Goal: Task Accomplishment & Management: Use online tool/utility

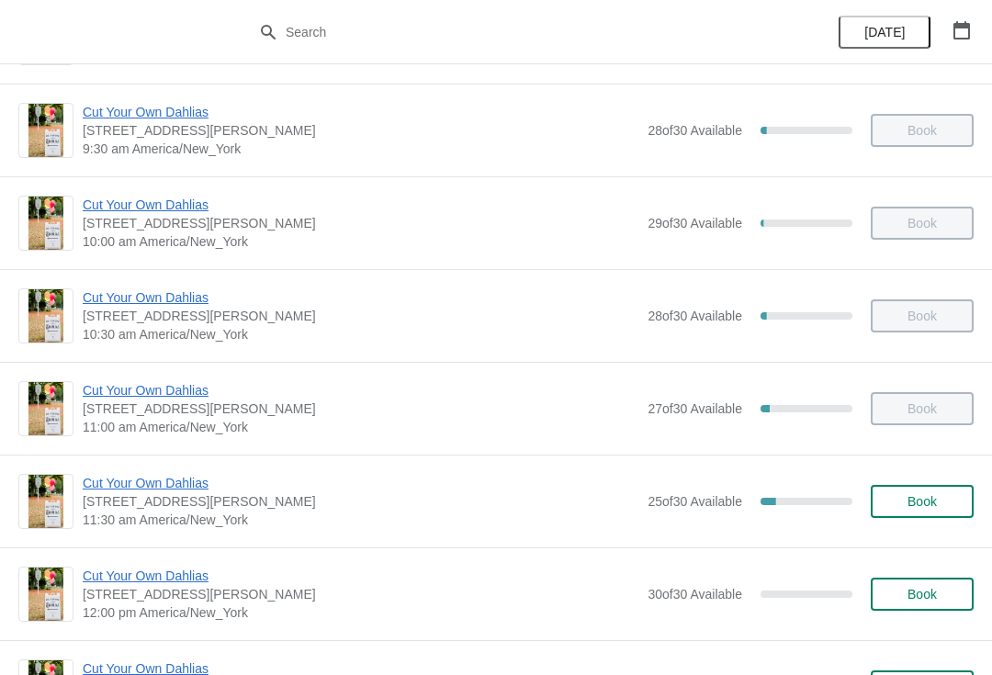
scroll to position [277, 0]
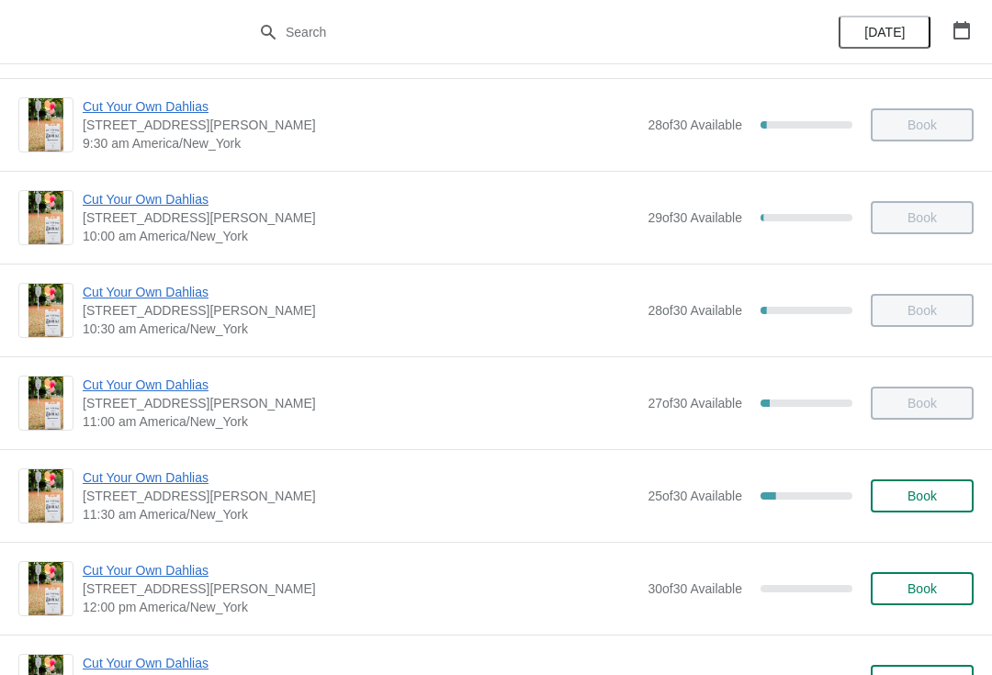
click at [117, 483] on span "Cut Your Own Dahlias" at bounding box center [361, 478] width 556 height 18
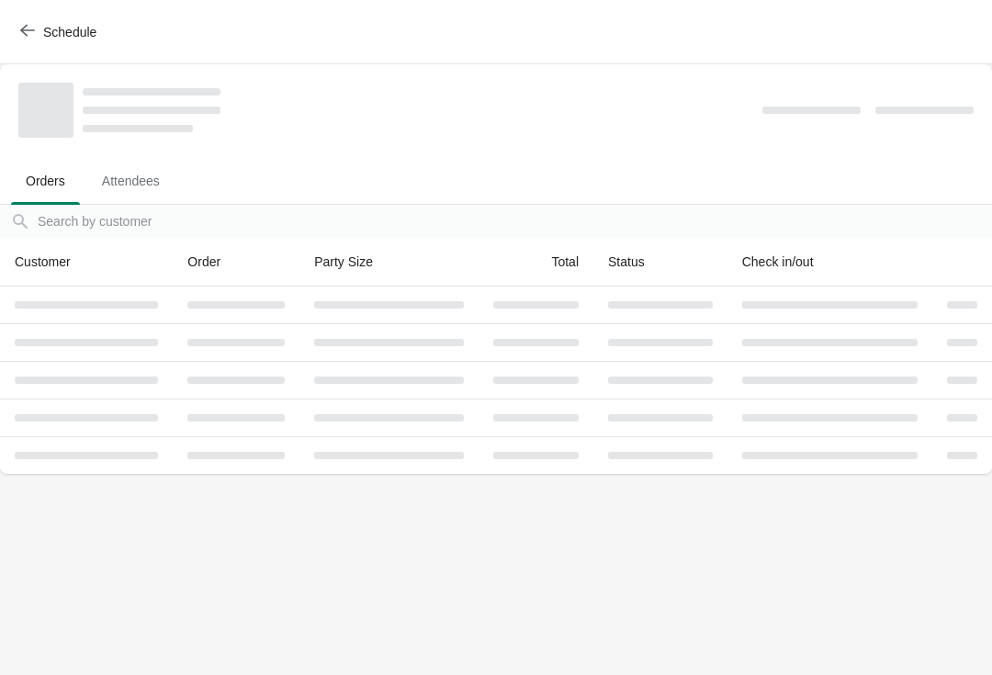
scroll to position [0, 0]
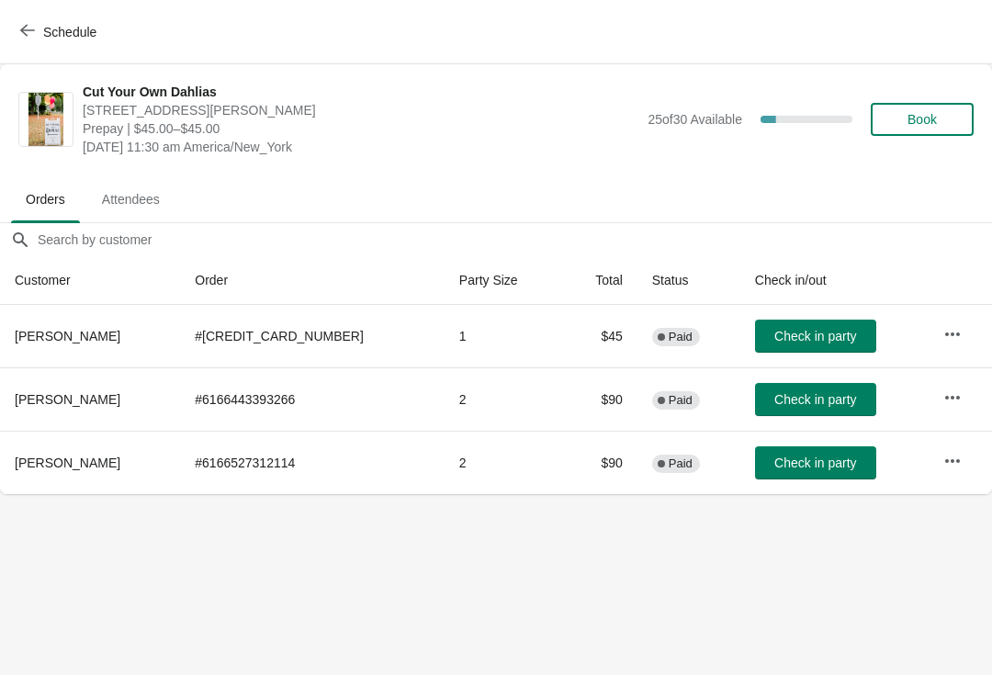
click at [775, 459] on span "Check in party" at bounding box center [816, 463] width 82 height 15
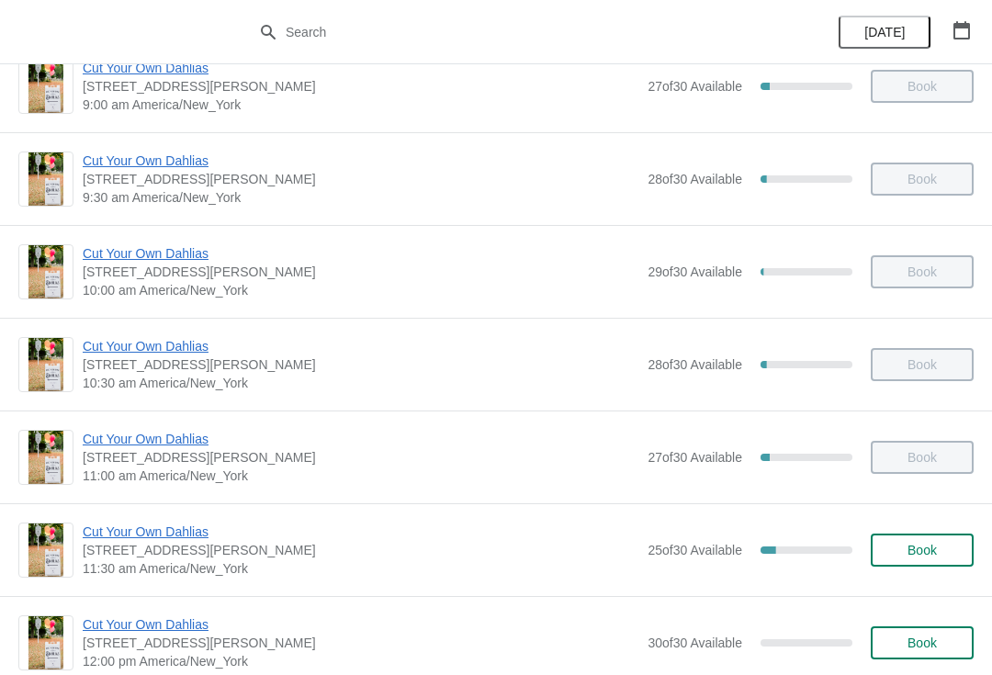
scroll to position [247, 0]
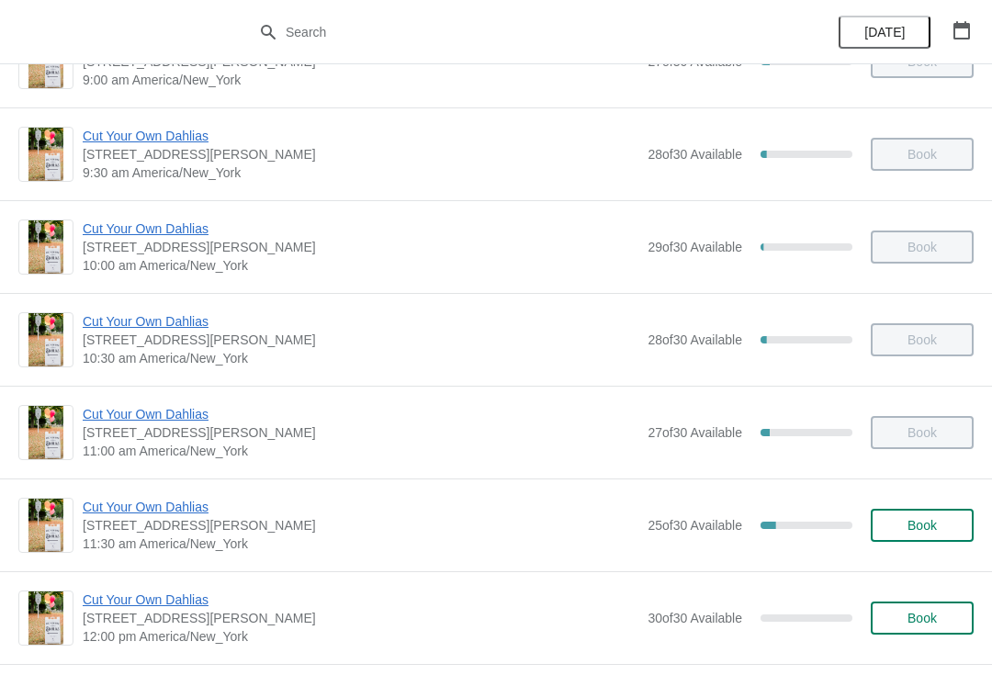
click at [110, 413] on span "Cut Your Own Dahlias" at bounding box center [361, 414] width 556 height 18
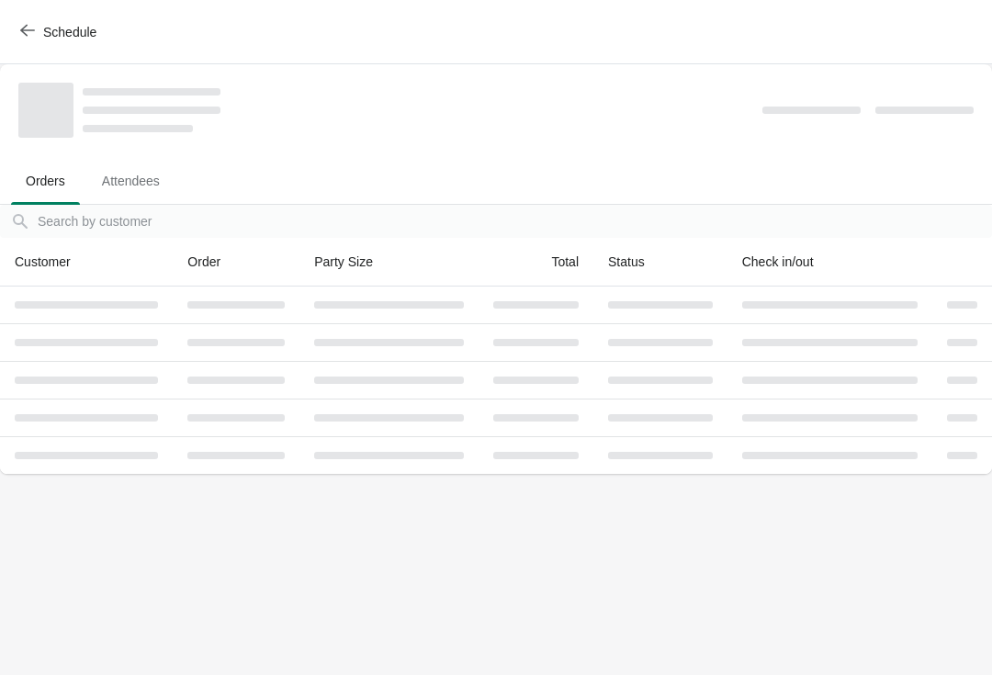
scroll to position [0, 0]
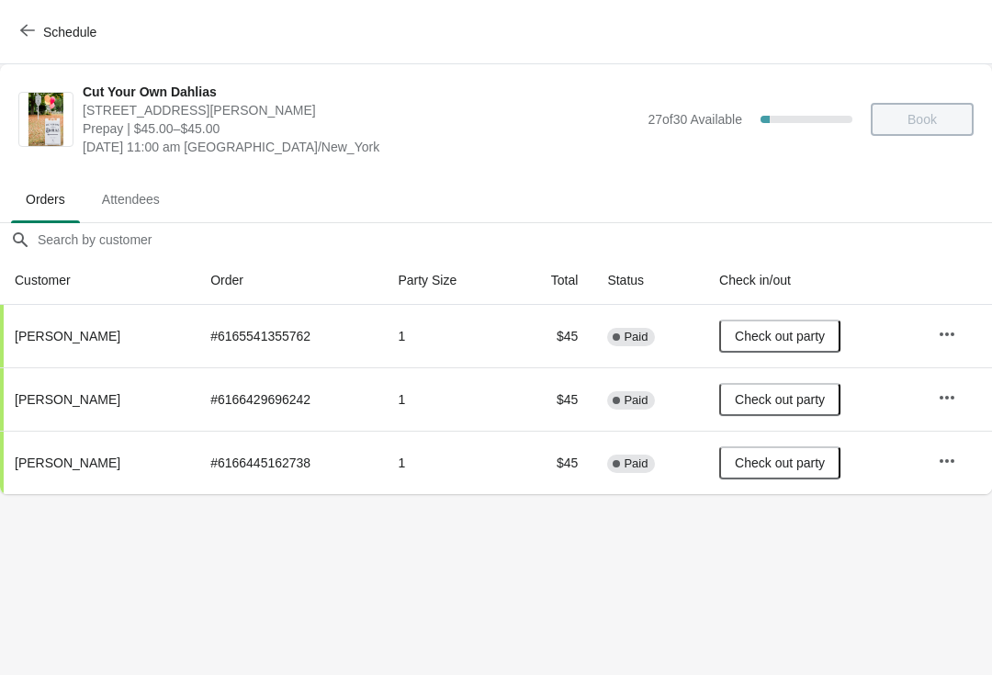
click at [26, 36] on icon "button" at bounding box center [27, 30] width 15 height 15
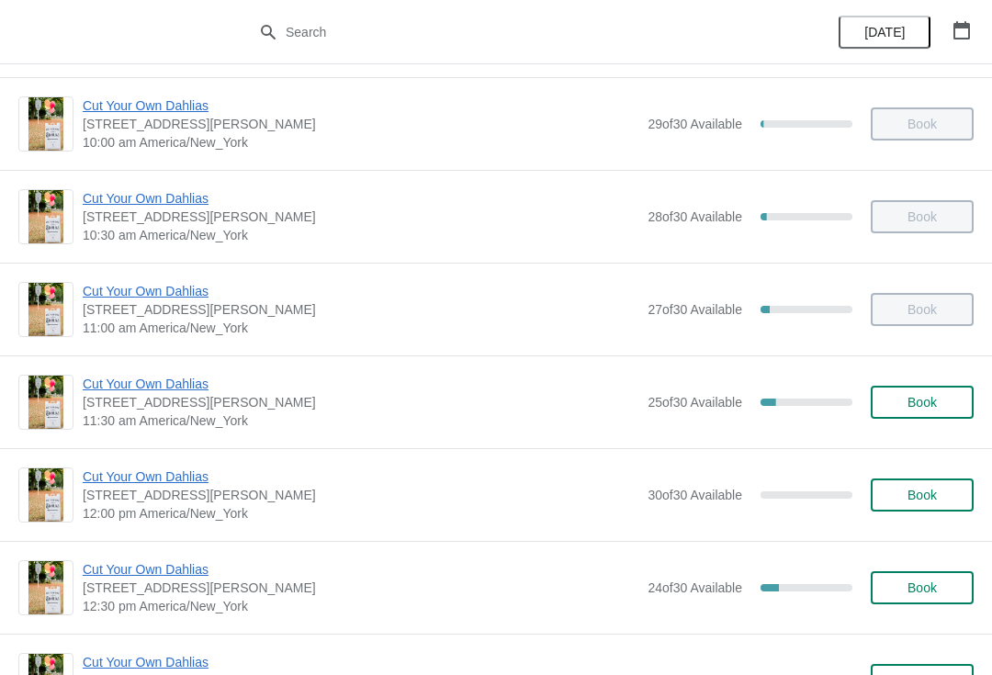
scroll to position [375, 0]
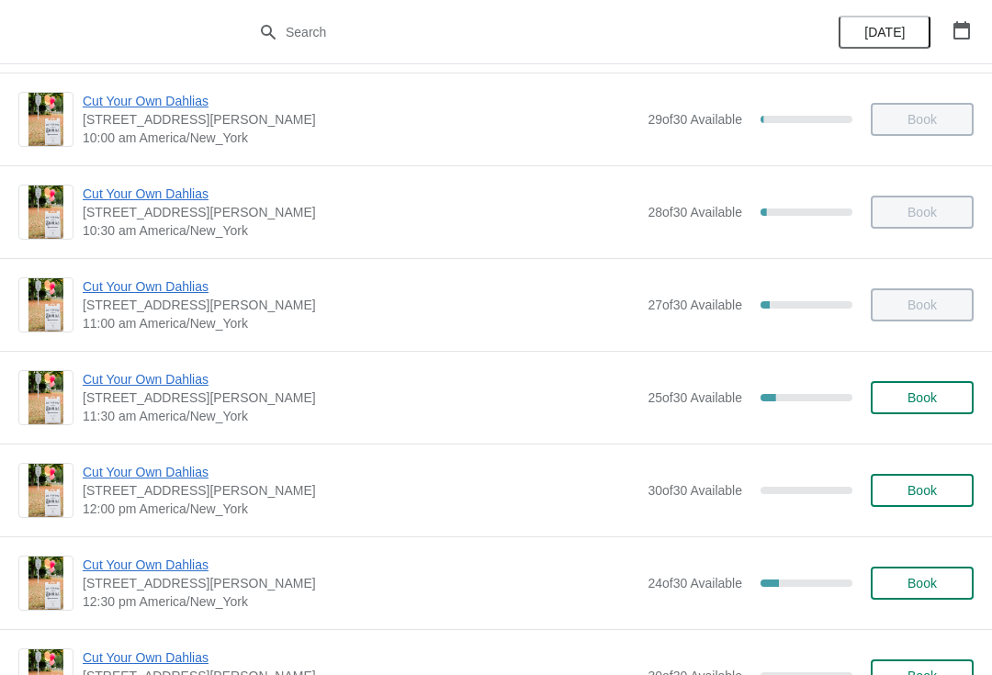
click at [124, 403] on span "[STREET_ADDRESS][PERSON_NAME]" at bounding box center [361, 398] width 556 height 18
click at [125, 381] on span "Cut Your Own Dahlias" at bounding box center [361, 379] width 556 height 18
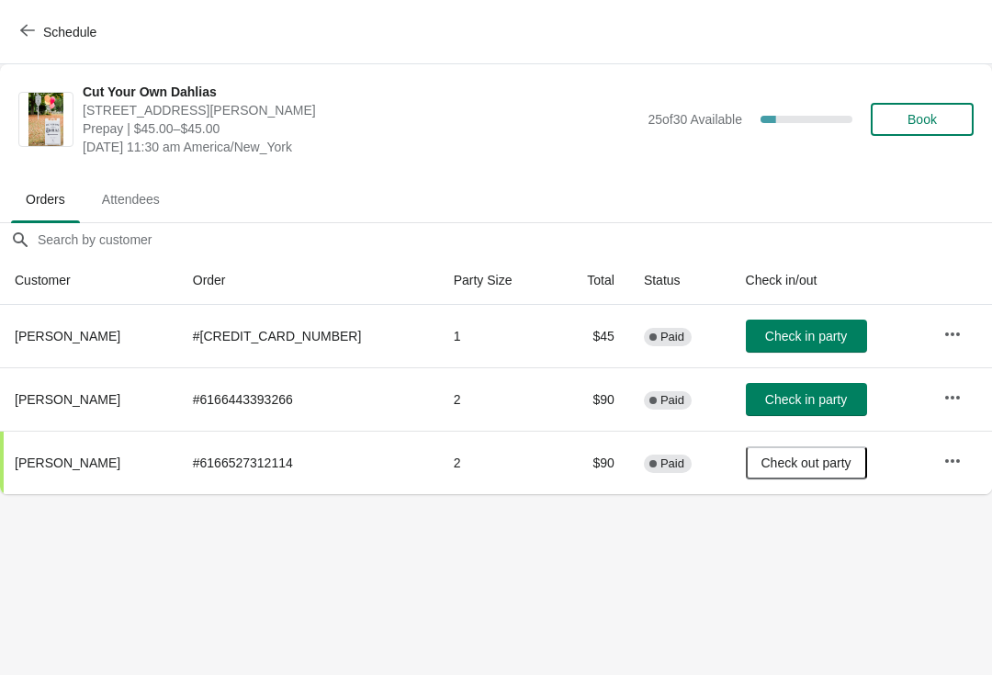
click at [765, 407] on span "Check in party" at bounding box center [806, 399] width 82 height 15
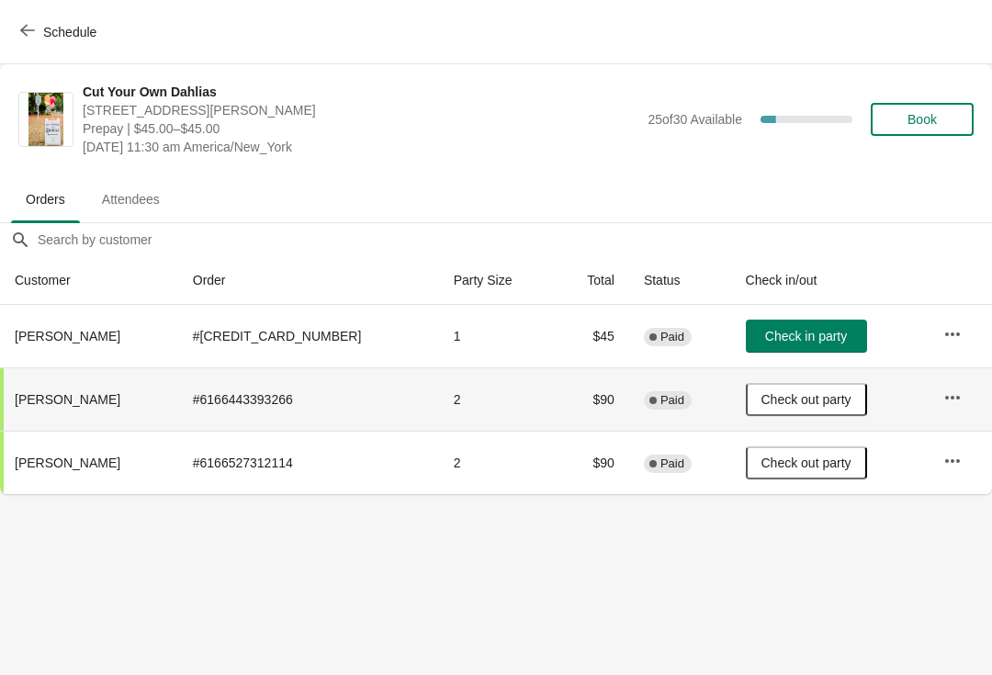
click at [26, 28] on icon "button" at bounding box center [27, 30] width 15 height 15
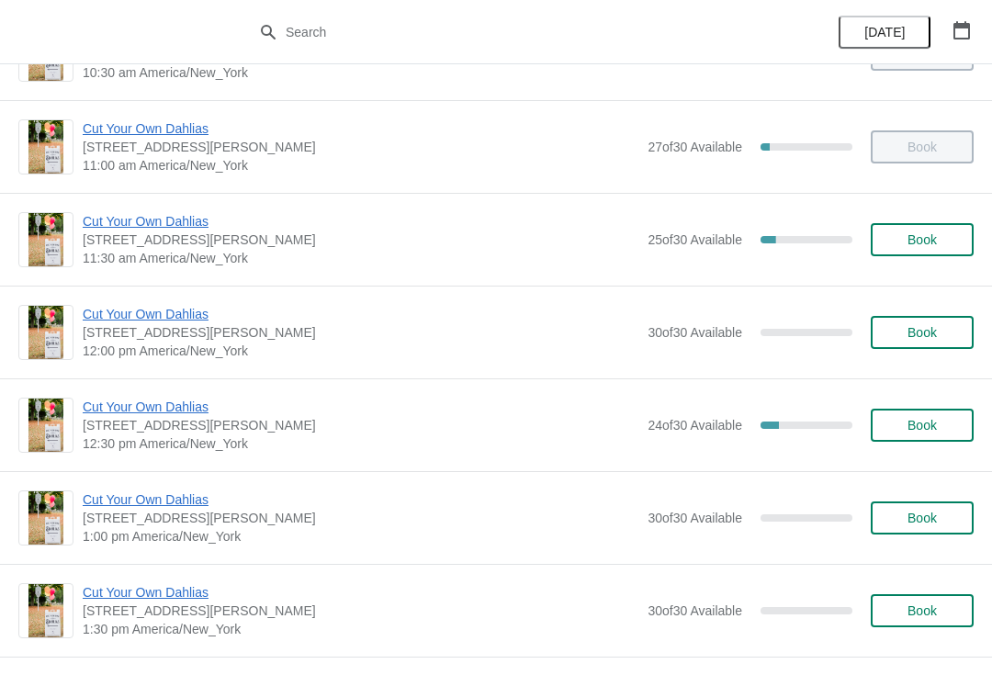
scroll to position [535, 0]
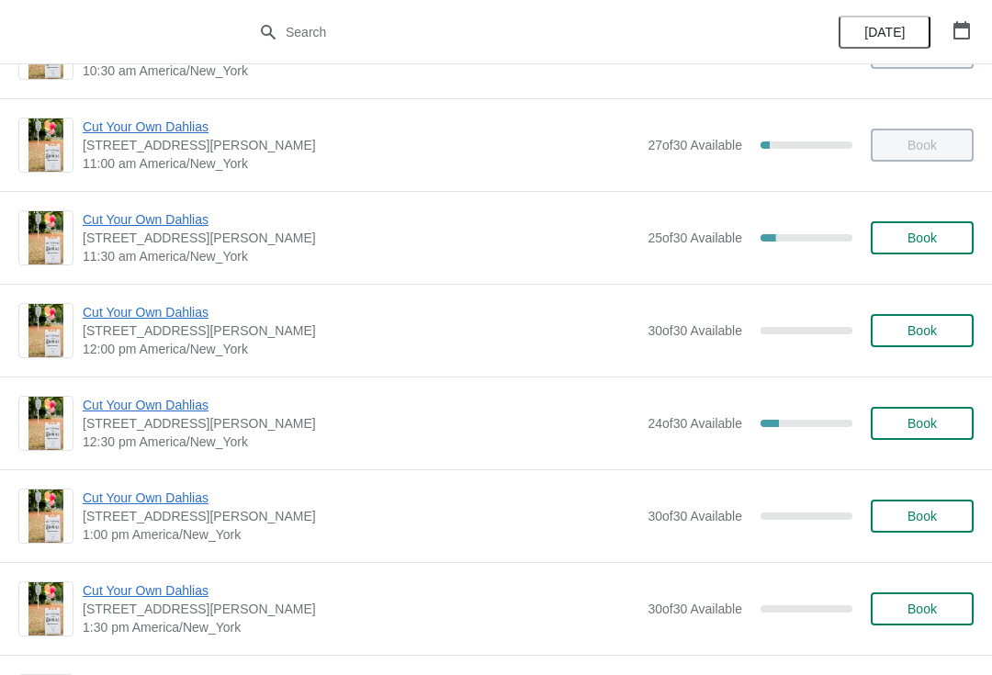
click at [181, 412] on span "Cut Your Own Dahlias" at bounding box center [361, 405] width 556 height 18
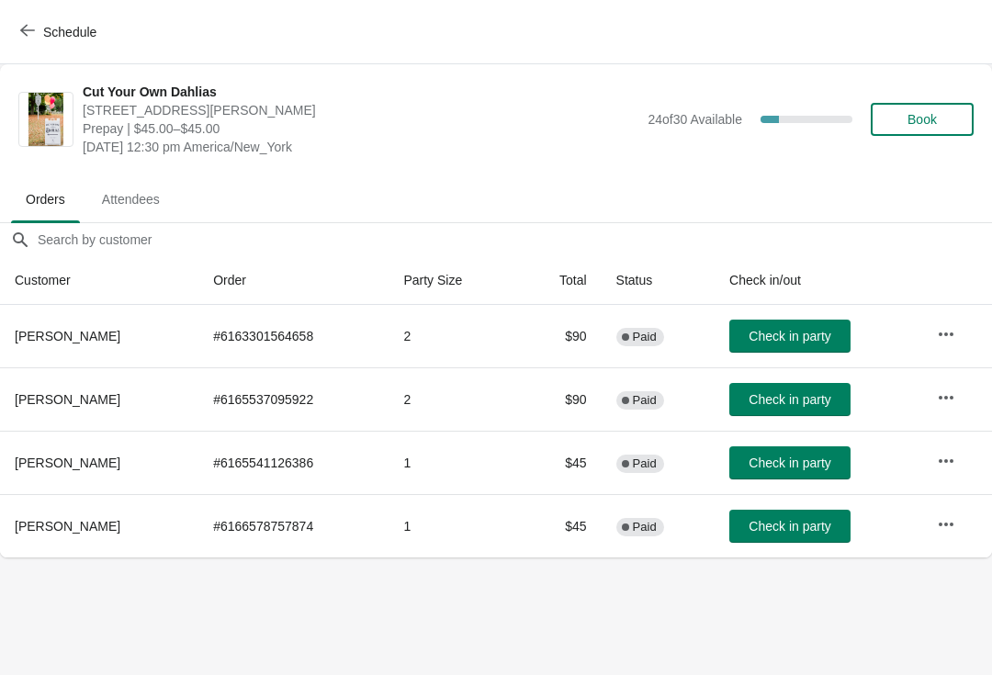
click at [786, 412] on button "Check in party" at bounding box center [790, 399] width 121 height 33
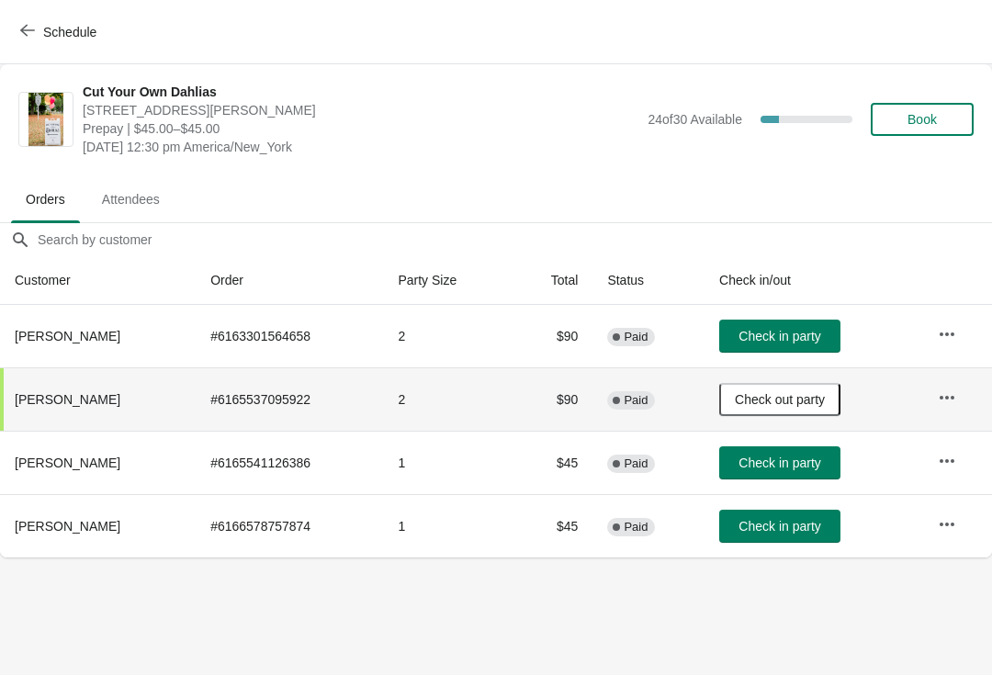
click at [776, 470] on span "Check in party" at bounding box center [780, 463] width 82 height 15
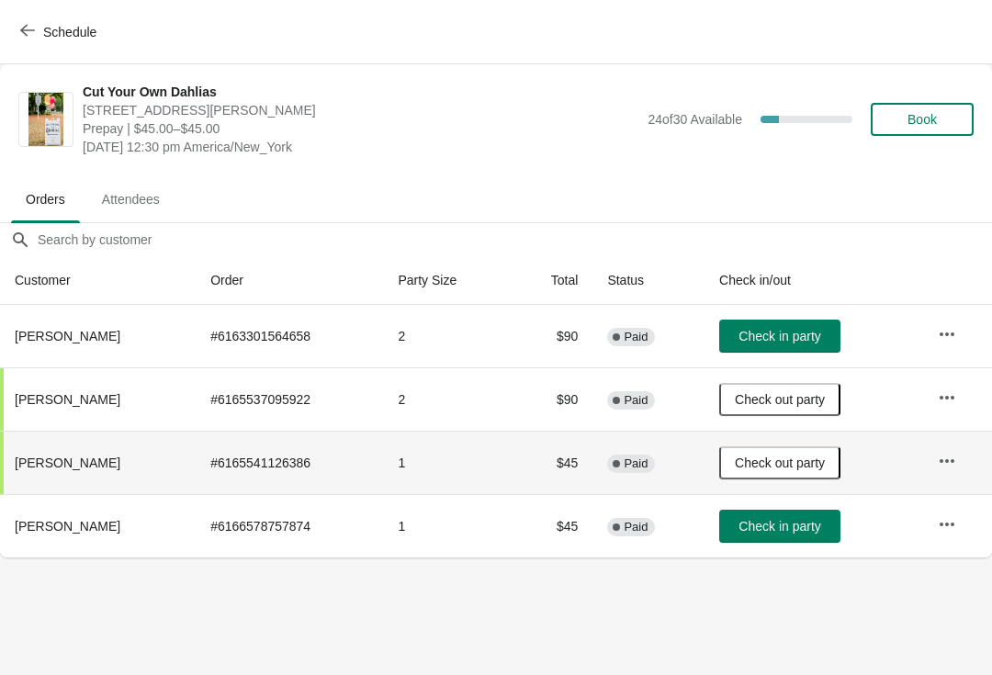
click at [79, 35] on span "Schedule" at bounding box center [69, 32] width 53 height 15
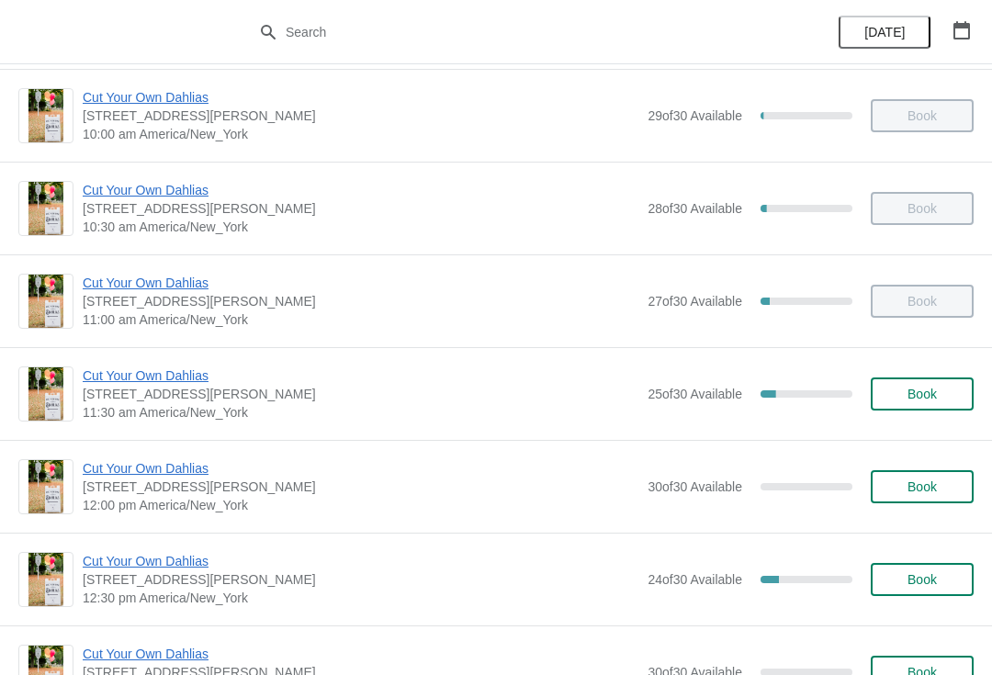
scroll to position [380, 0]
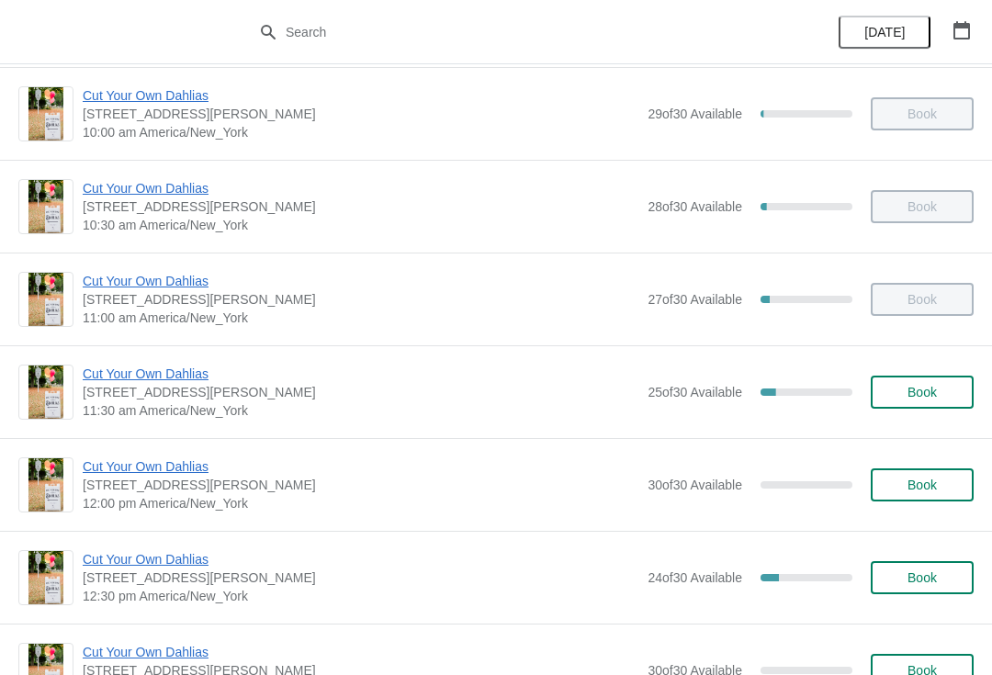
click at [105, 462] on span "Cut Your Own Dahlias" at bounding box center [361, 467] width 556 height 18
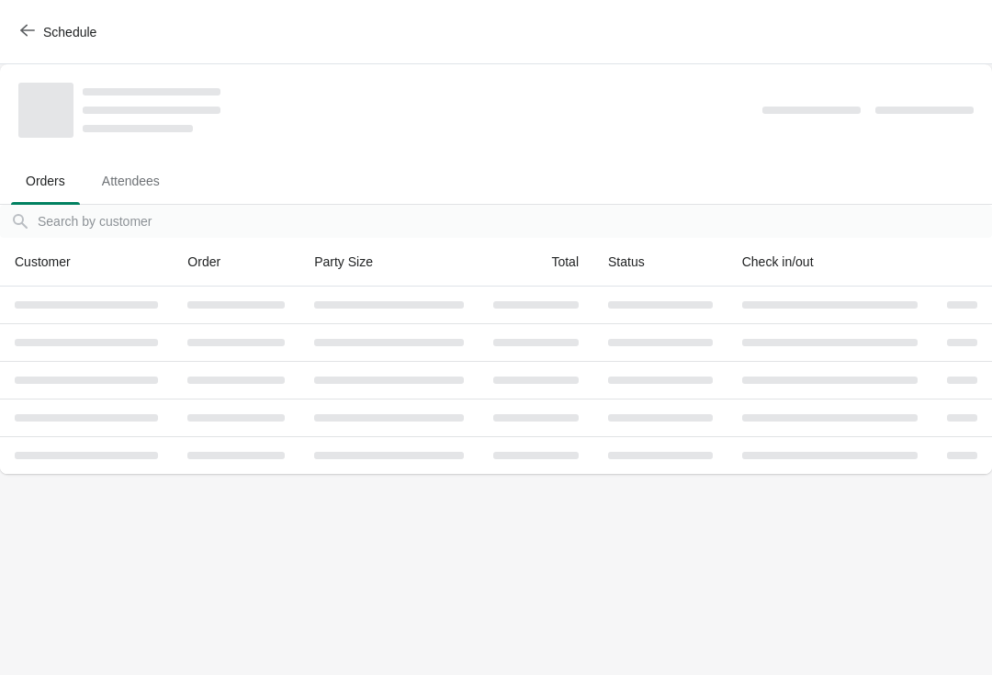
scroll to position [0, 0]
